Goal: Navigation & Orientation: Find specific page/section

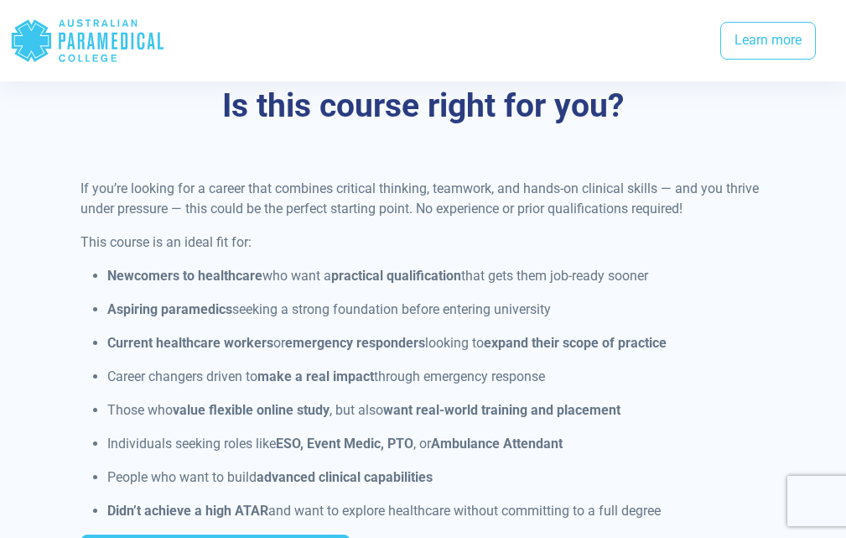
scroll to position [949, 0]
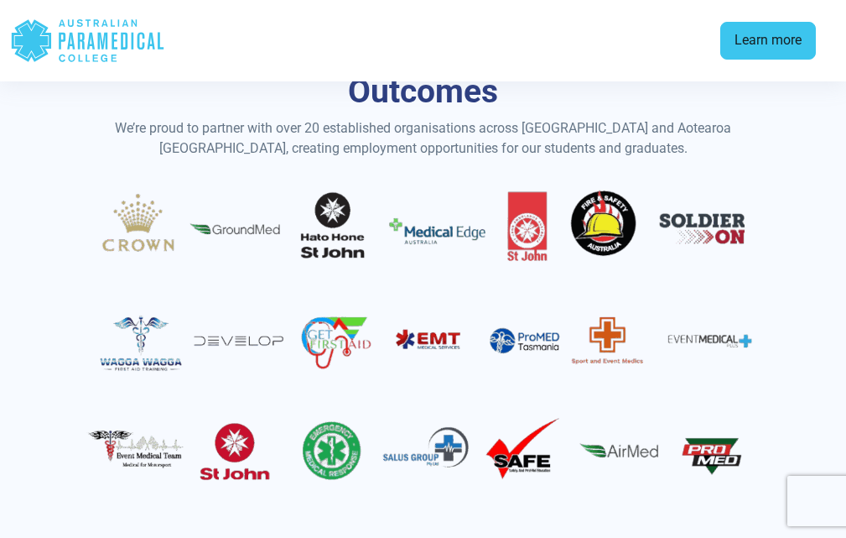
click at [761, 49] on link "Learn more" at bounding box center [768, 41] width 96 height 39
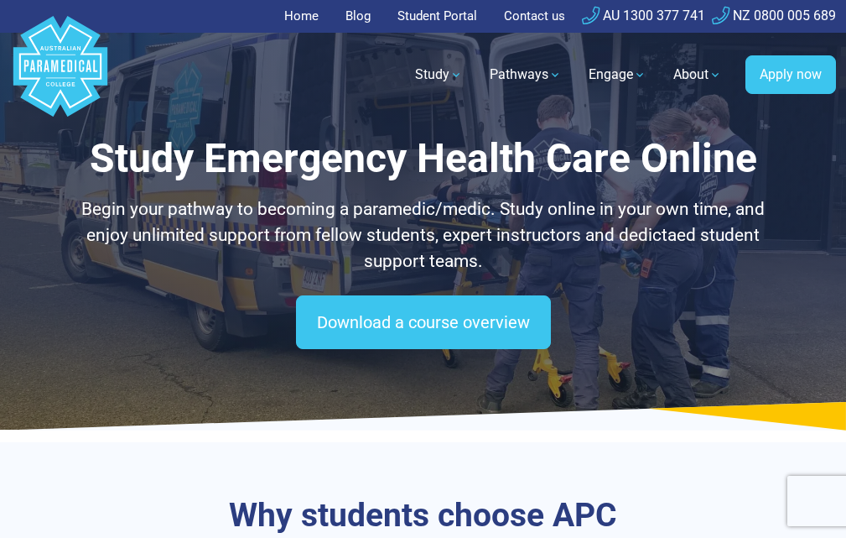
click at [435, 15] on link "Student Portal" at bounding box center [437, 16] width 100 height 33
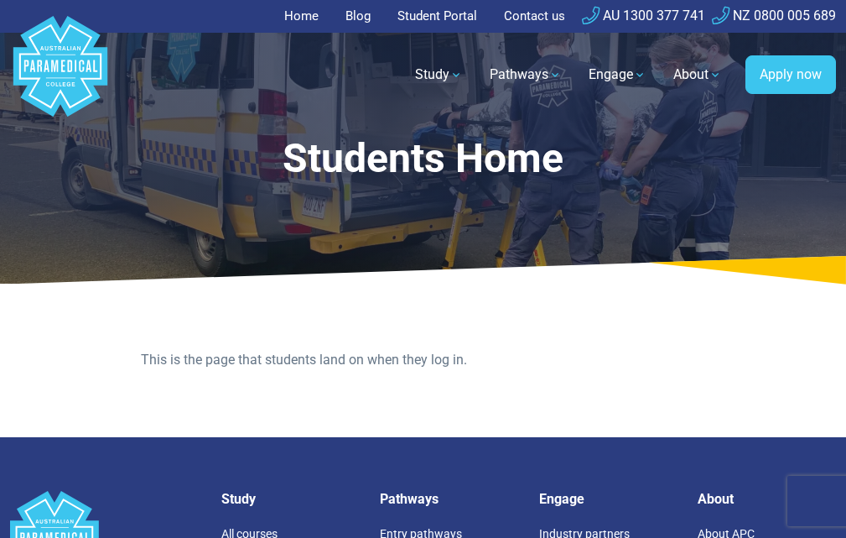
drag, startPoint x: 0, startPoint y: 0, endPoint x: 441, endPoint y: 8, distance: 441.2
click at [441, 8] on link "Student Portal" at bounding box center [437, 16] width 100 height 33
